Goal: Task Accomplishment & Management: Complete application form

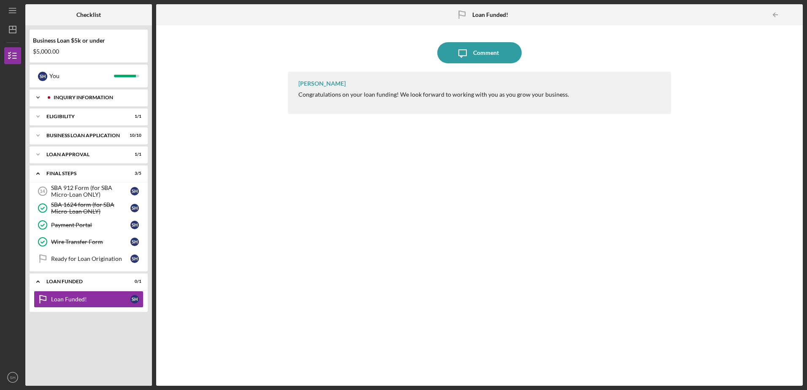
click at [69, 97] on div "INQUIRY INFORMATION" at bounding box center [96, 97] width 84 height 5
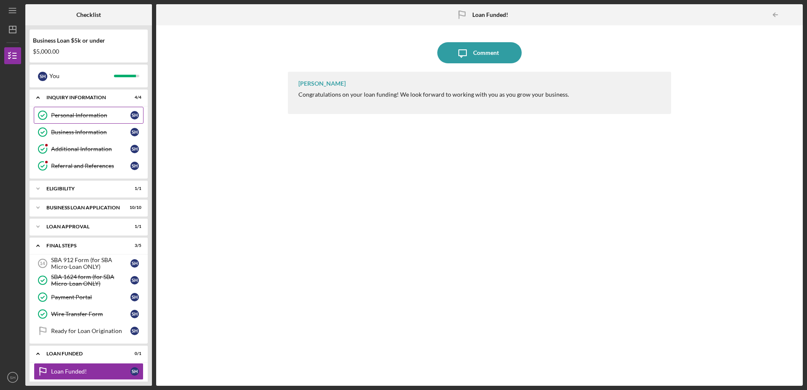
click at [71, 115] on div "Personal Information" at bounding box center [90, 115] width 79 height 7
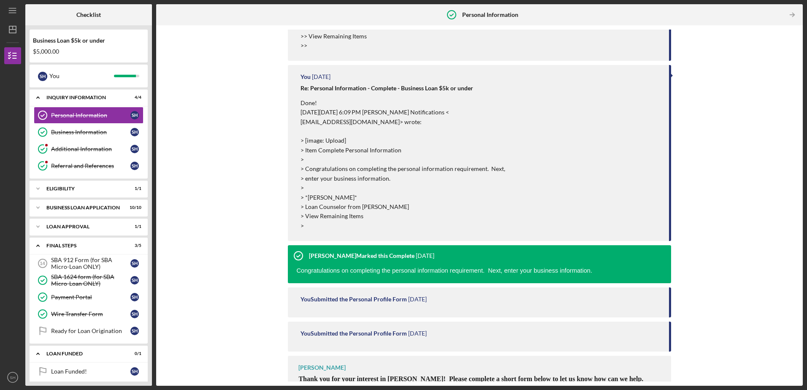
scroll to position [374, 0]
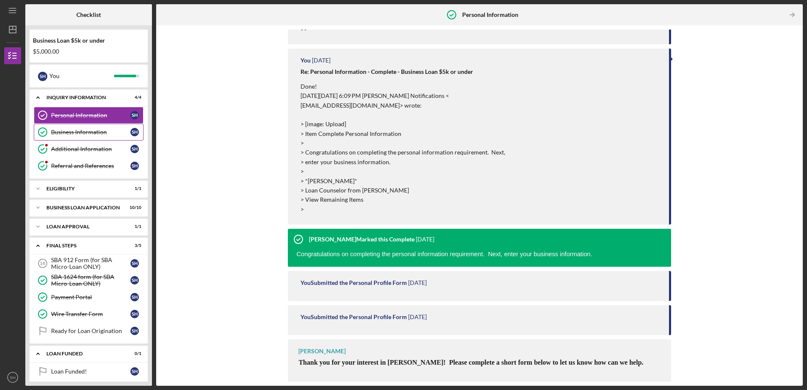
click at [89, 131] on div "Business Information" at bounding box center [90, 132] width 79 height 7
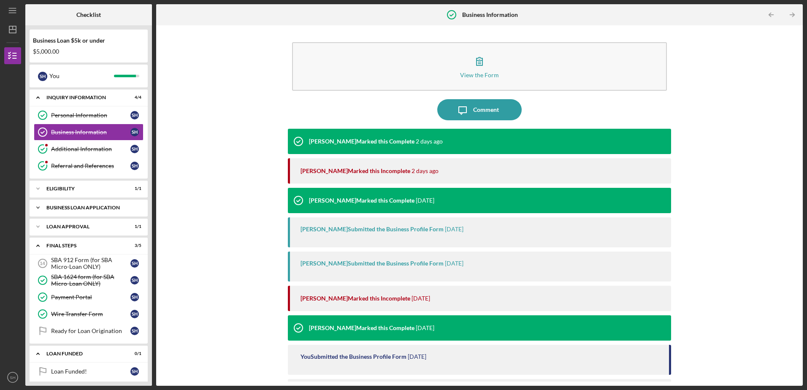
click at [86, 207] on div "BUSINESS LOAN APPLICATION" at bounding box center [91, 207] width 91 height 5
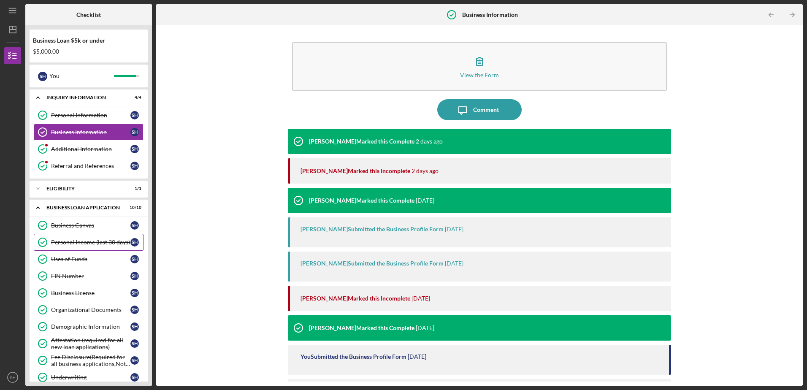
click at [91, 243] on div "Personal Income (last 30 days)" at bounding box center [90, 242] width 79 height 7
